Goal: Navigation & Orientation: Find specific page/section

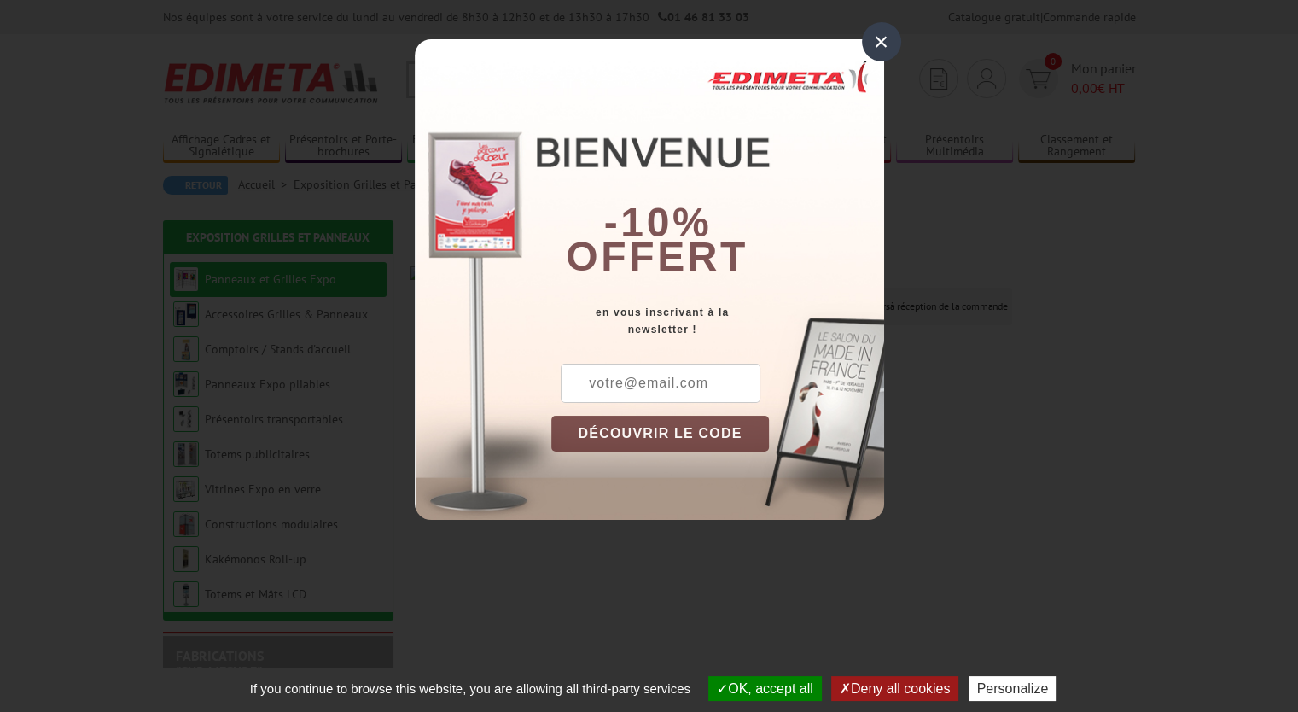
click at [878, 42] on div "×" at bounding box center [881, 41] width 39 height 39
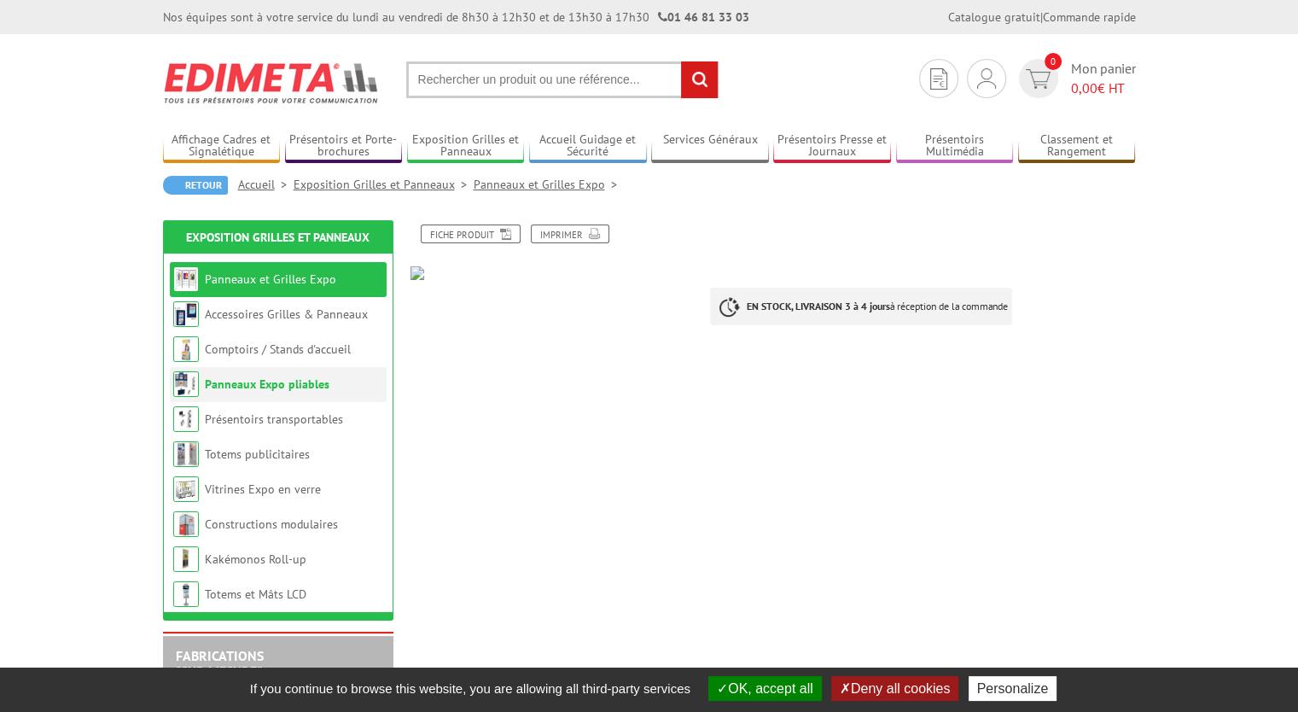
click at [273, 387] on link "Panneaux Expo pliables" at bounding box center [267, 383] width 125 height 15
